Goal: Information Seeking & Learning: Learn about a topic

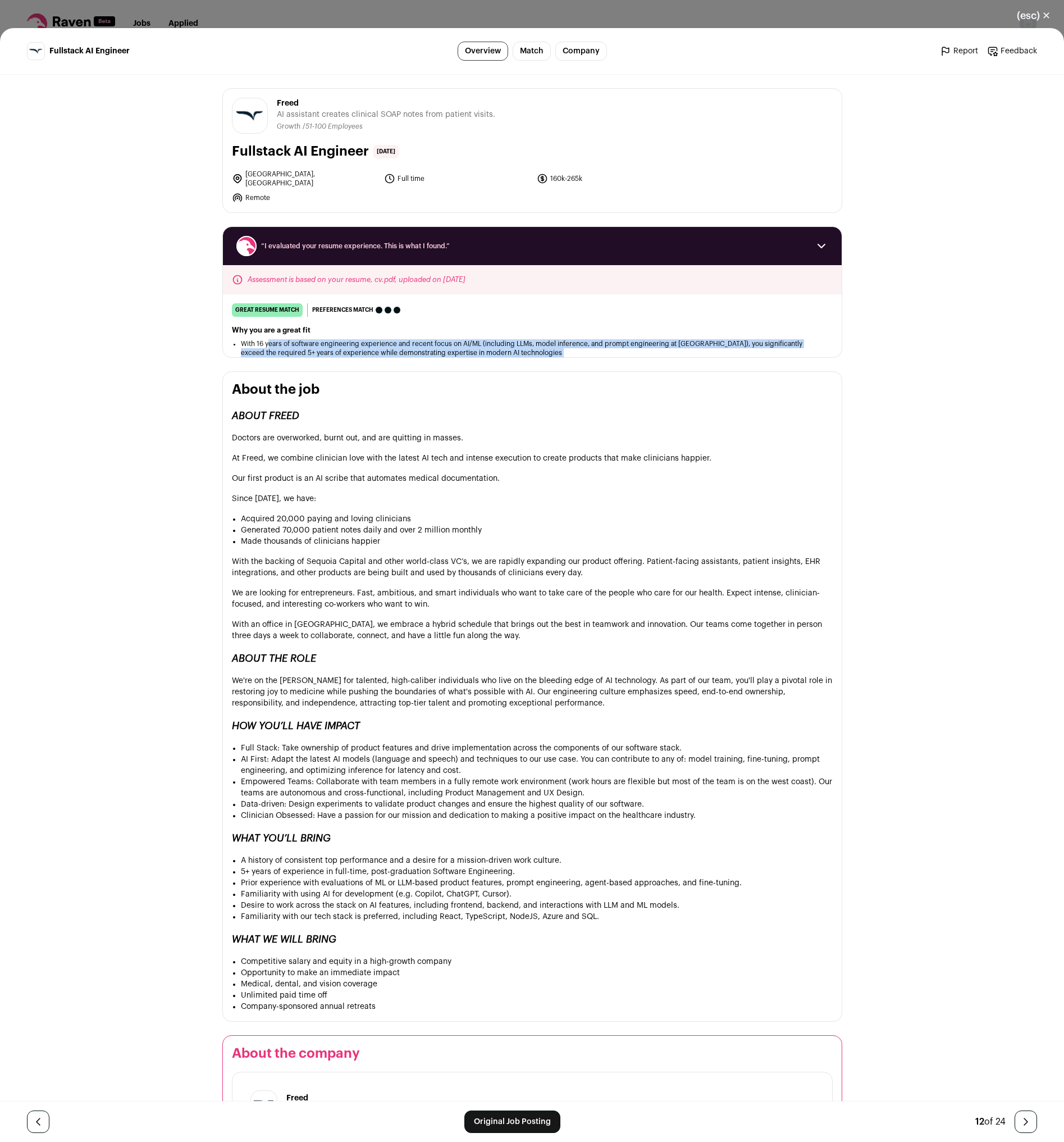
drag, startPoint x: 330, startPoint y: 340, endPoint x: 518, endPoint y: 357, distance: 188.8
click at [512, 357] on div "Freed [URL] Public / Private Private Valuation Unknown Company size 51-100 Foun…" at bounding box center [532, 717] width 674 height 1285
click at [518, 357] on div "Freed [URL] Public / Private Private Valuation Unknown Company size 51-100 Foun…" at bounding box center [532, 717] width 674 height 1285
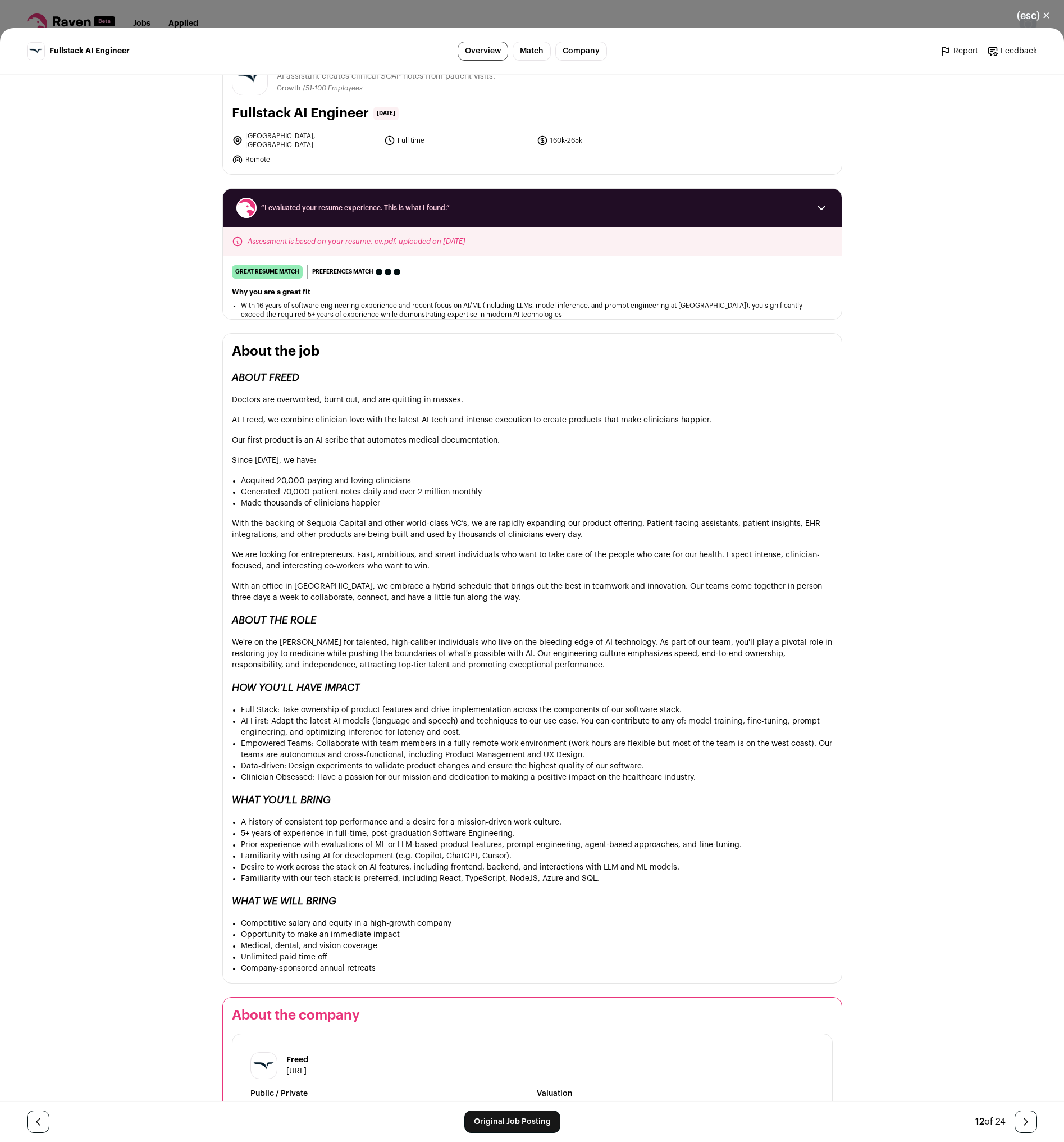
scroll to position [116, 0]
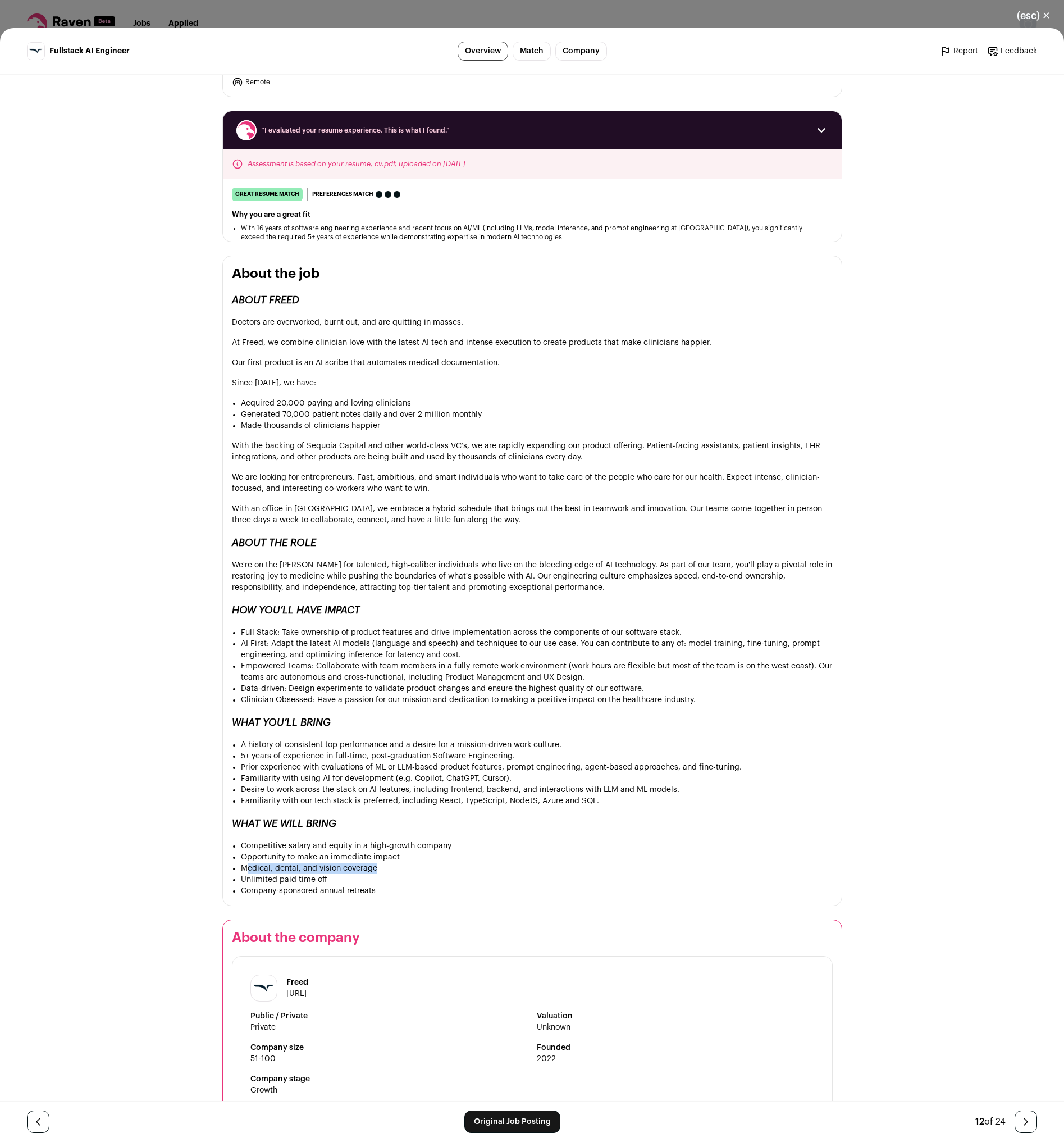
drag, startPoint x: 242, startPoint y: 860, endPoint x: 383, endPoint y: 862, distance: 141.0
click at [383, 863] on li "Medical, dental, and vision coverage" at bounding box center [537, 868] width 592 height 11
drag, startPoint x: 383, startPoint y: 862, endPoint x: 235, endPoint y: 855, distance: 148.2
click at [232, 857] on div "ABOUT FREED Doctors are overworked, burnt out, and are quitting in masses. At […" at bounding box center [532, 594] width 601 height 604
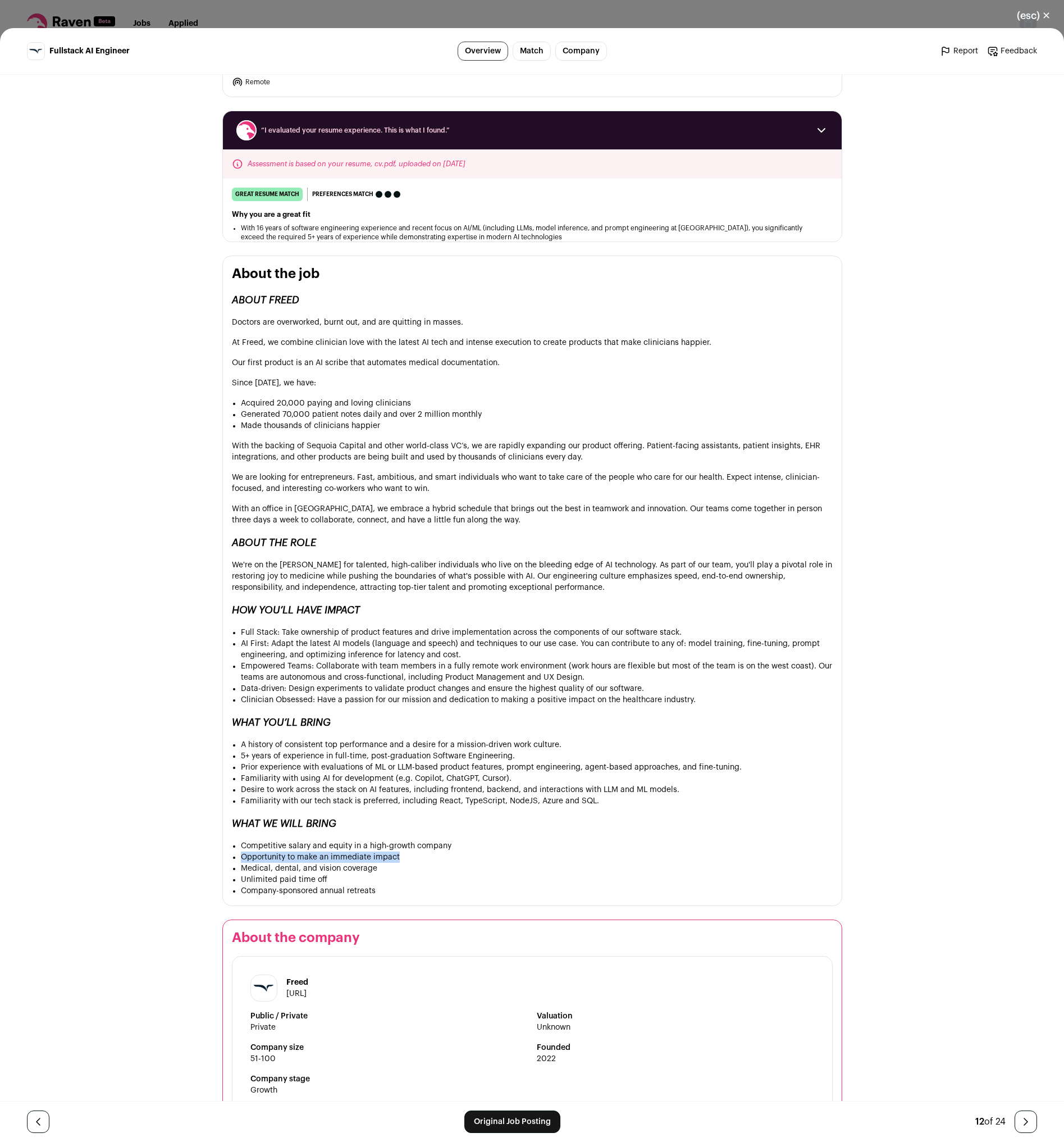
drag, startPoint x: 246, startPoint y: 847, endPoint x: 381, endPoint y: 857, distance: 135.4
click at [396, 851] on li "Opportunity to make an immediate impact" at bounding box center [537, 857] width 592 height 11
drag, startPoint x: 379, startPoint y: 859, endPoint x: 224, endPoint y: 856, distance: 155.0
click at [224, 856] on section "About the job ABOUT FREED Doctors are overworked, burnt out, and are quitting i…" at bounding box center [532, 581] width 620 height 650
click at [304, 874] on li "Unlimited paid time off" at bounding box center [537, 879] width 592 height 11
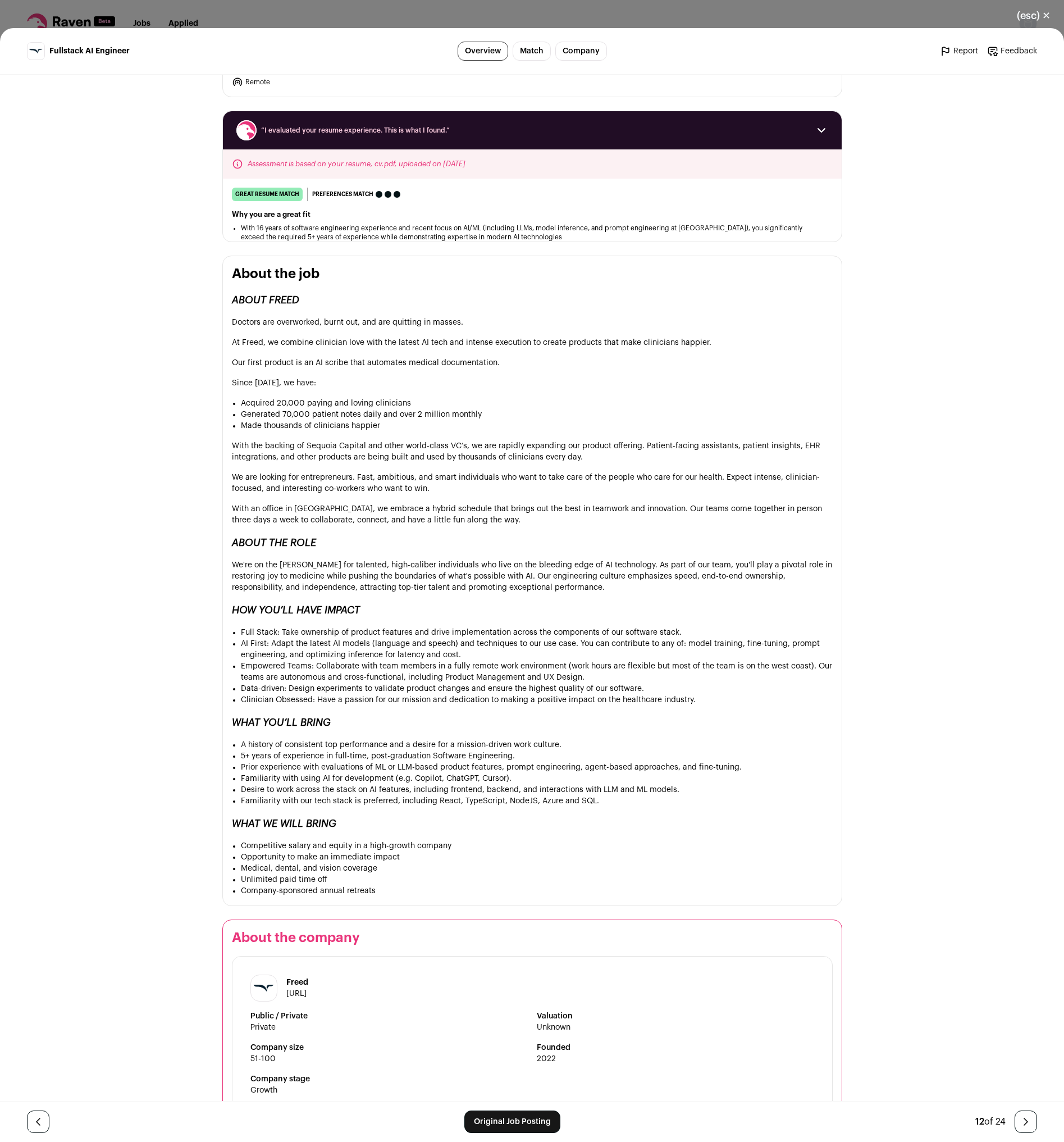
click at [304, 874] on li "Unlimited paid time off" at bounding box center [537, 879] width 592 height 11
drag, startPoint x: 358, startPoint y: 881, endPoint x: 412, endPoint y: 867, distance: 55.8
click at [358, 885] on li "Company-sponsored annual retreats" at bounding box center [537, 890] width 592 height 11
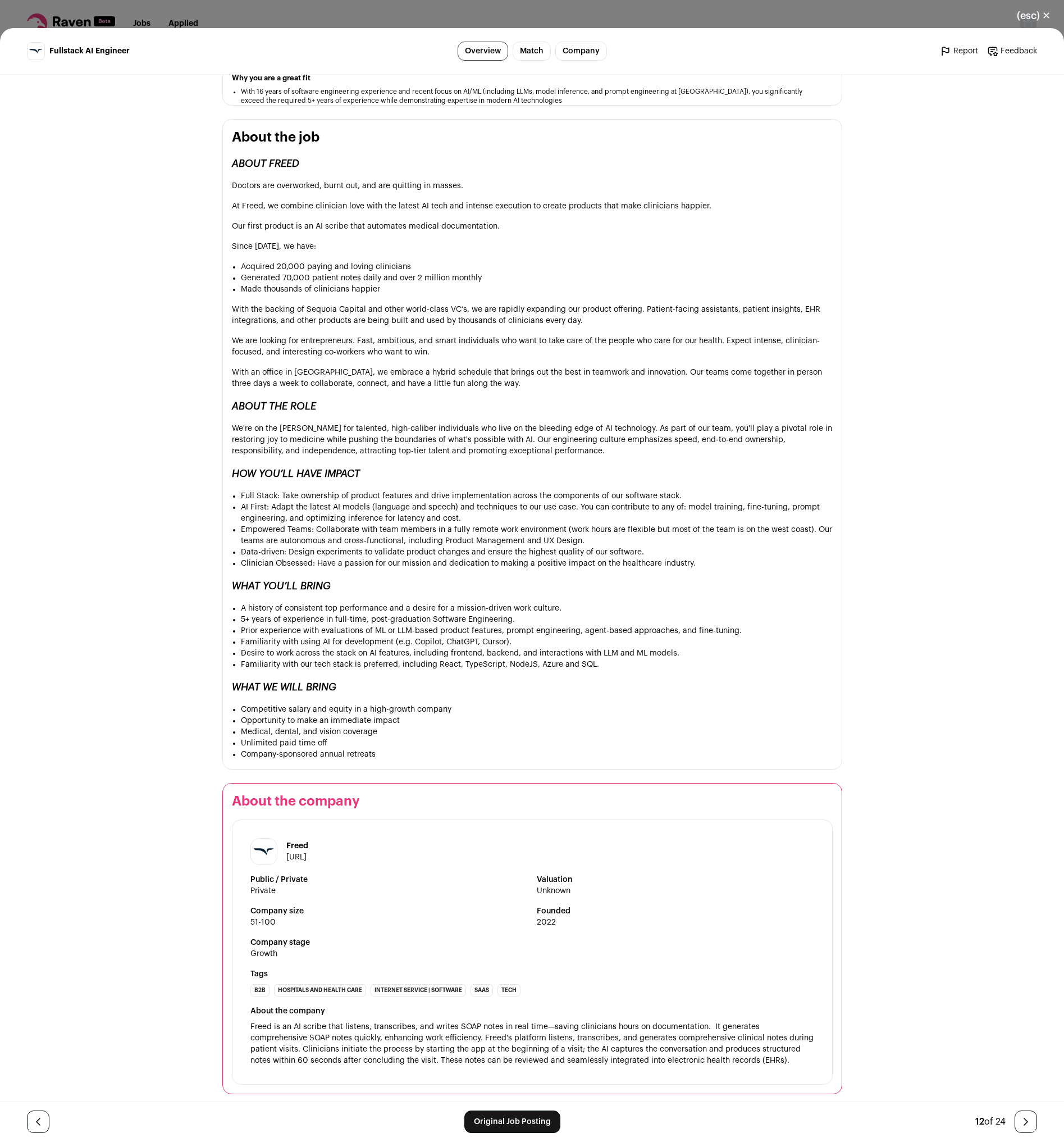
scroll to position [0, 0]
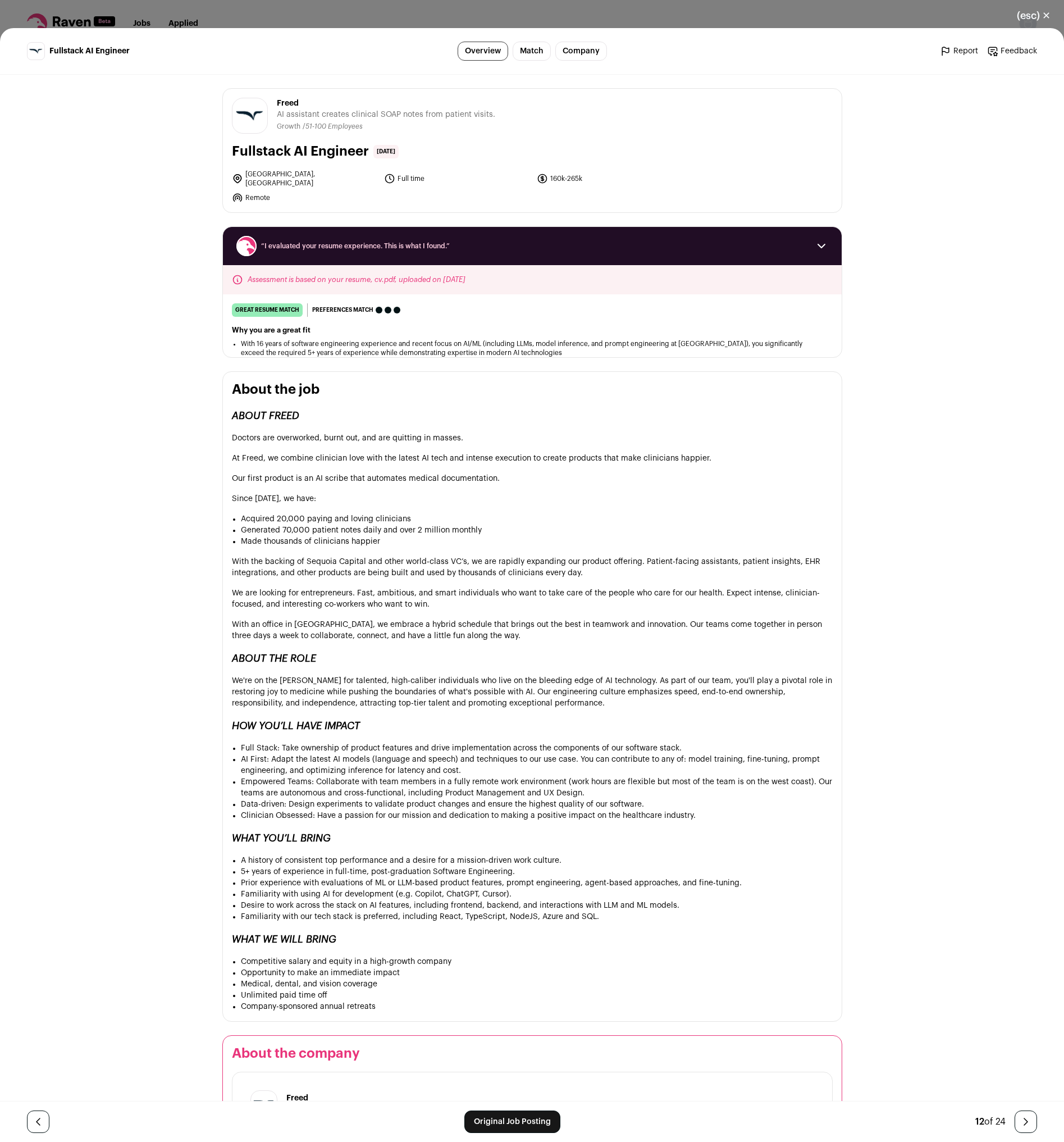
click at [524, 52] on link "Match" at bounding box center [532, 51] width 38 height 19
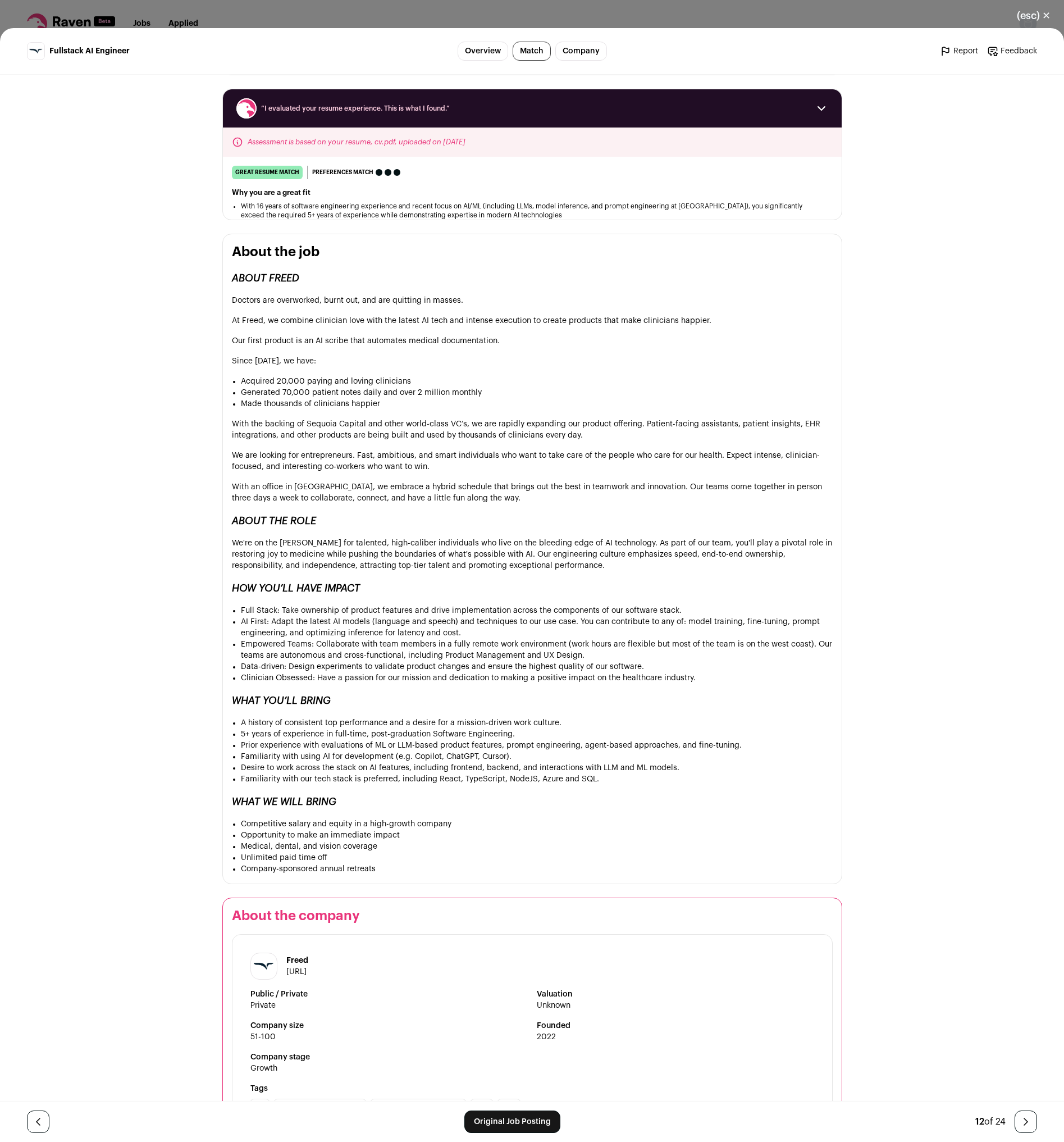
click at [565, 46] on link "Company" at bounding box center [581, 51] width 52 height 19
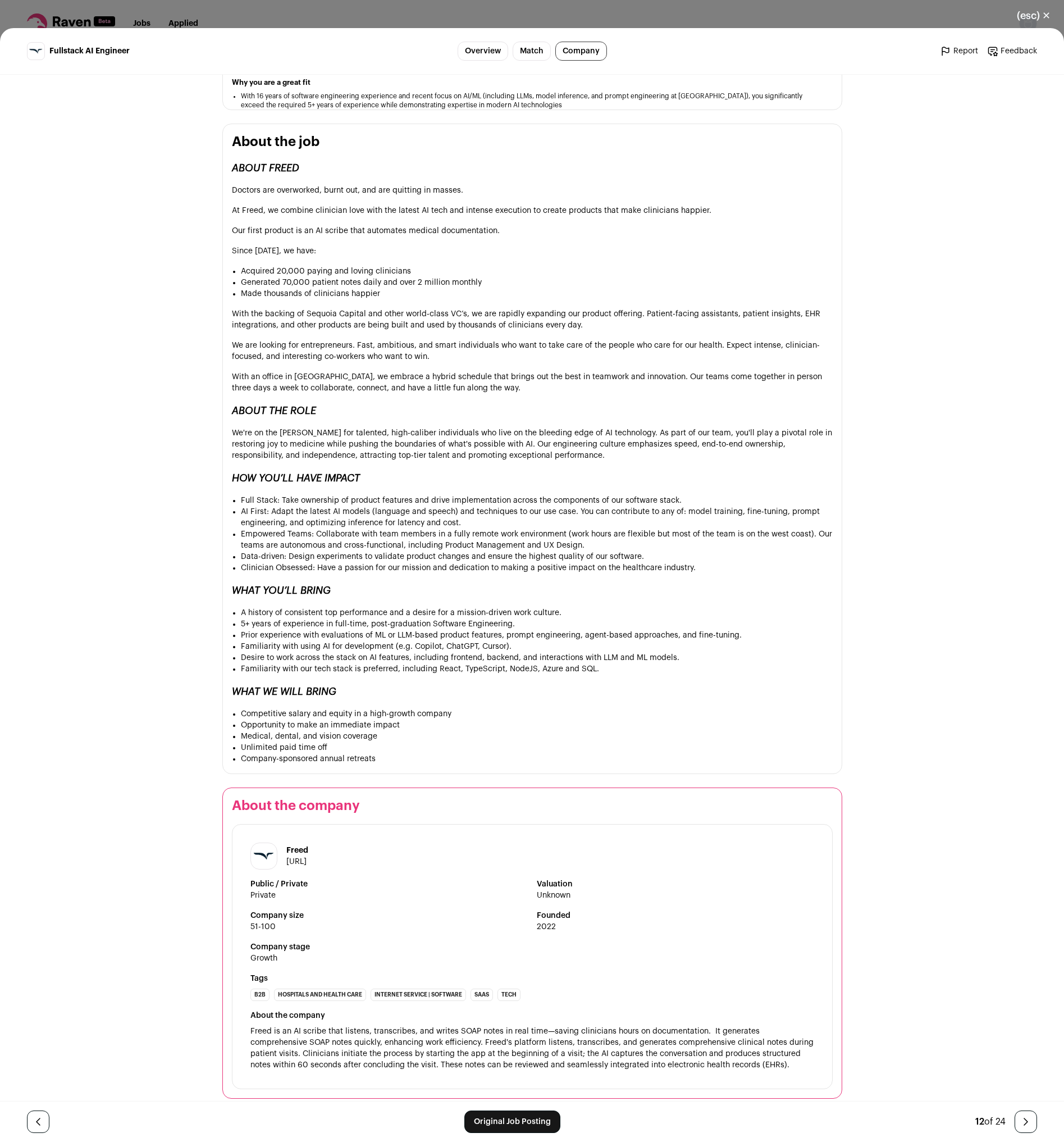
scroll to position [252, 0]
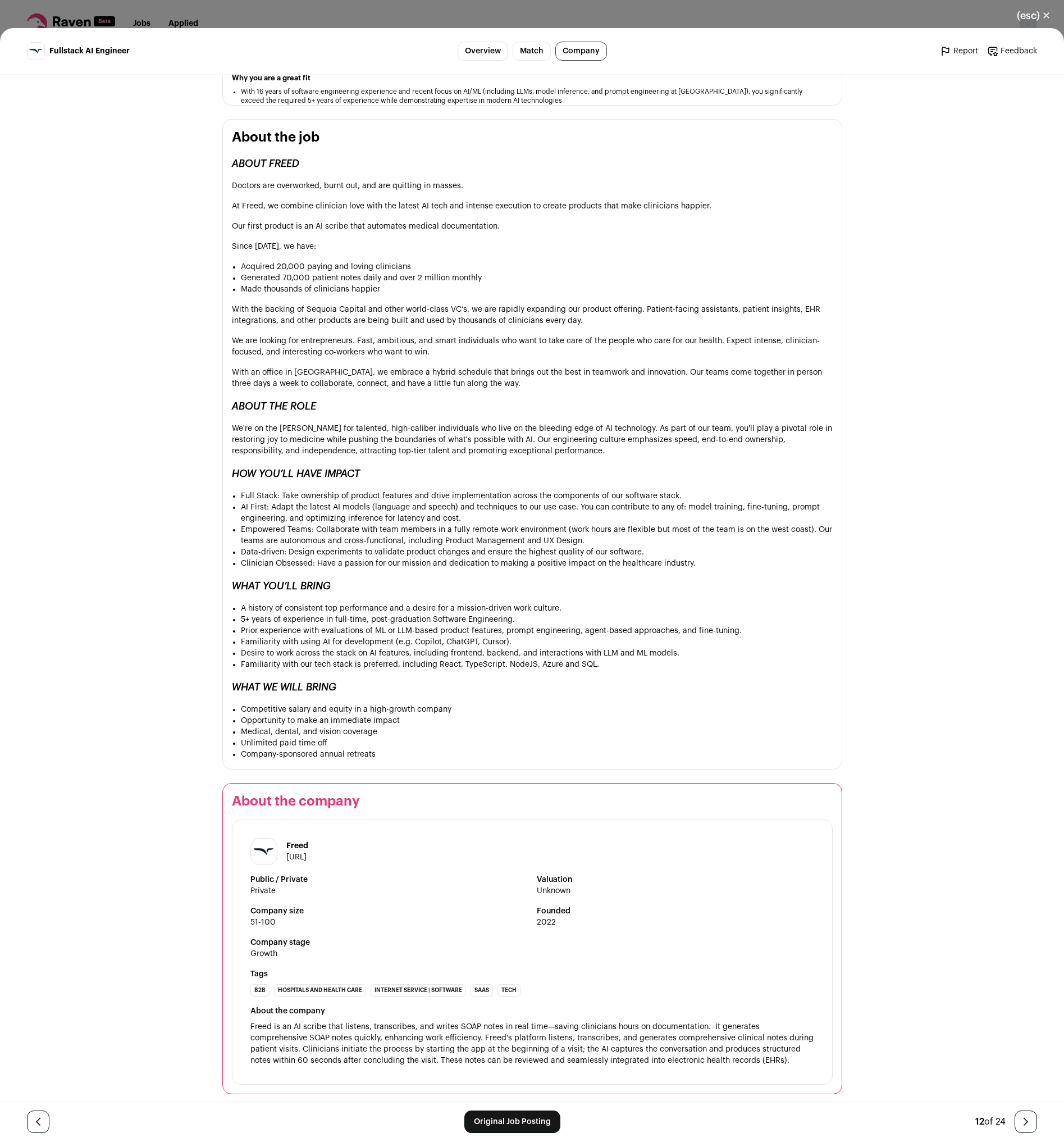
click at [296, 840] on h1 "Freed" at bounding box center [297, 845] width 22 height 11
click at [261, 844] on img "Close modal via background" at bounding box center [264, 851] width 26 height 26
click at [287, 853] on link "[URL]" at bounding box center [297, 857] width 21 height 8
